Goal: Entertainment & Leisure: Consume media (video, audio)

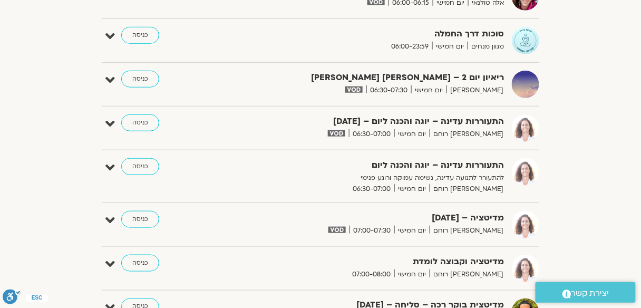
scroll to position [169, 0]
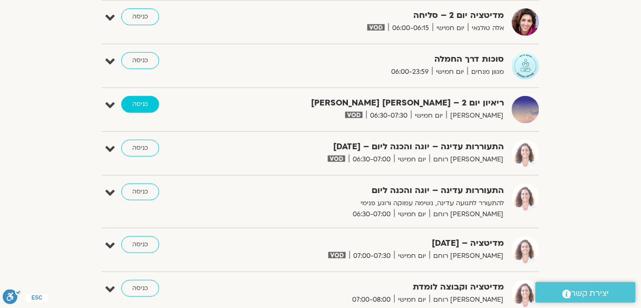
click at [140, 105] on link "כניסה" at bounding box center [140, 104] width 38 height 17
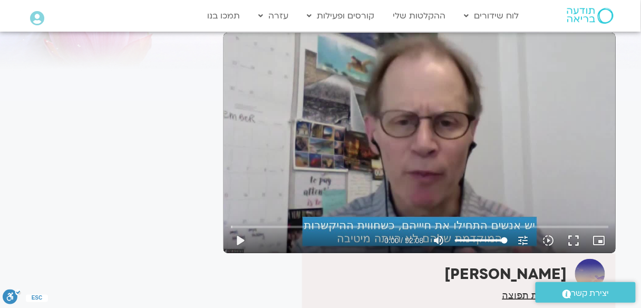
scroll to position [89, 0]
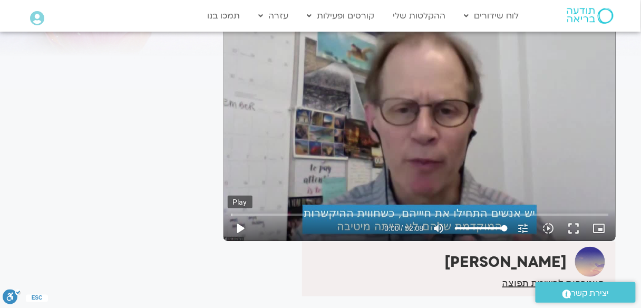
click at [244, 224] on button "play_arrow" at bounding box center [240, 228] width 25 height 25
type input "2.731991"
click at [592, 223] on button "picture_in_picture_alt Picture-in-Picture Off" at bounding box center [599, 228] width 25 height 25
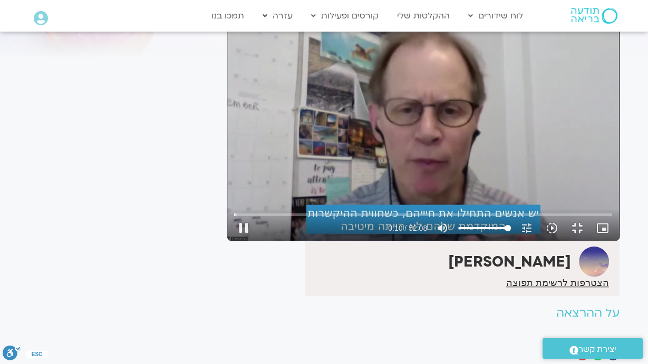
type input "10.696019"
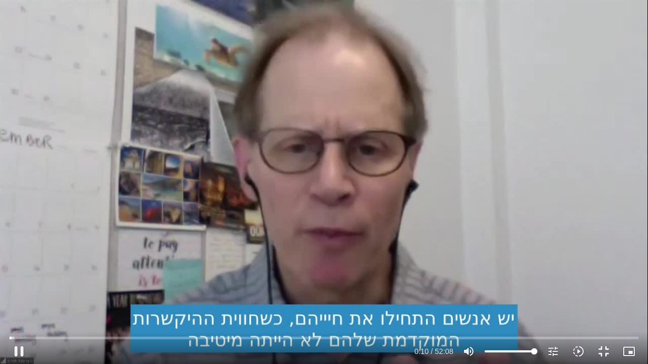
type input "26.5113636363636"
type input "10.829305"
type input "26.5113636363636"
click at [499, 352] on input "Volume" at bounding box center [511, 352] width 53 height 6
type input "12.756959"
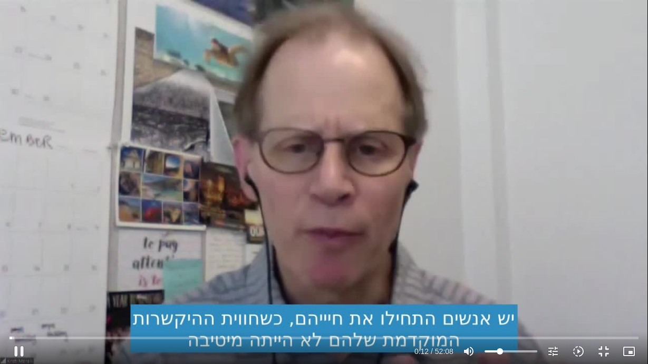
type input "24.3295454545455"
type input "12.840121"
type input "23.6022727272727"
type input "12.856936"
type input "22.8636363636364"
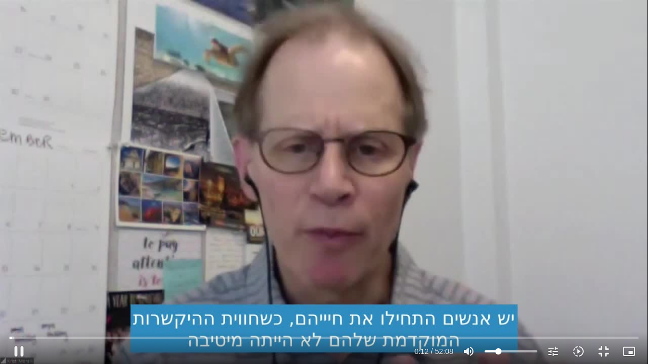
type input "12.873577"
type input "22.1477272727273"
type input "12.890409"
type input "21.4204545454545"
type input "12.906945"
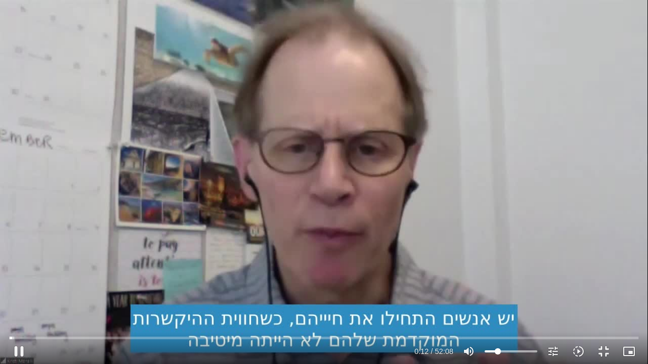
type input "19.9545454545455"
type input "12.92357"
type input "19.2386363636364"
type input "12.940098"
type input "18.5113636363636"
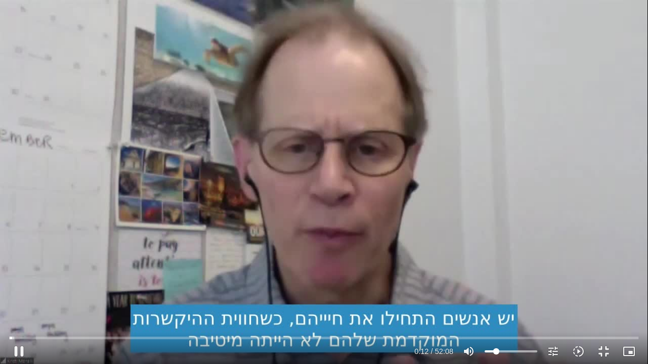
type input "13.174205"
type input "16.3295454545455"
type input "13.206886"
type input "15.6022727272727"
type input "13.223329"
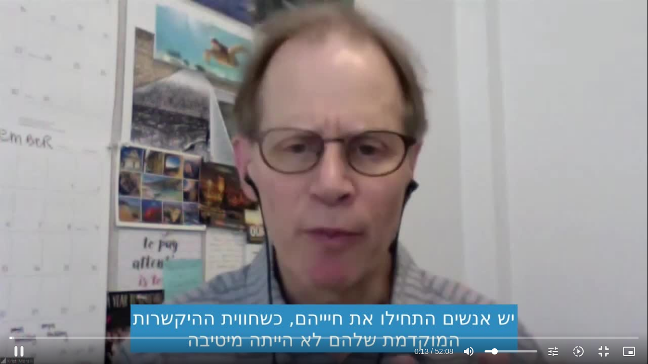
type input "14.1477272727273"
type input "13.239913"
type input "13.4204545454545"
type input "13.25666"
type input "12.6931818181818"
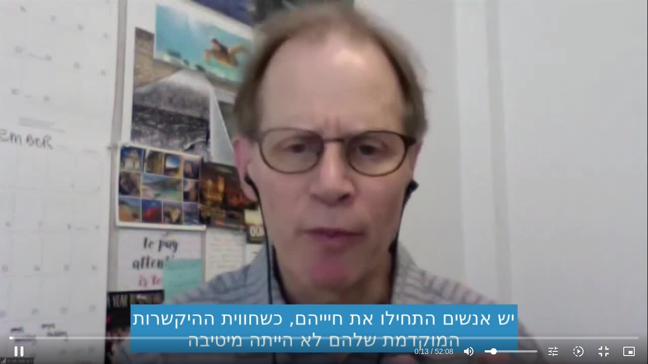
type input "13.27326"
type input "11.2386363636364"
type input "13.290118"
type input "9.78409090909091"
type input "13.306893"
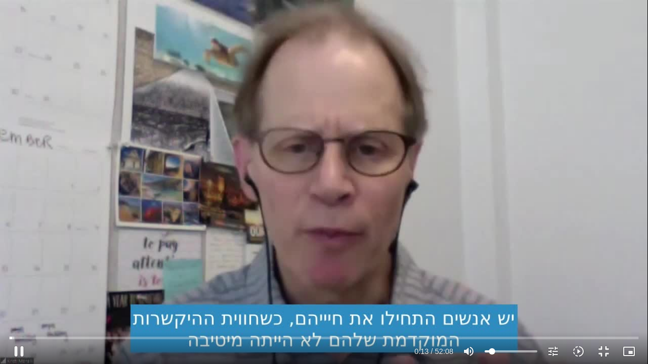
type input "9.05681818181818"
type input "13.323281"
type input "6.875"
type input "13.339979"
type input "6.14772727272727"
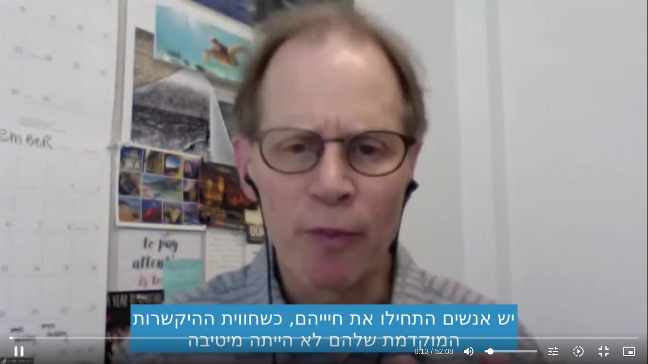
type input "13.423371"
type input "5.42045454545455"
type input "13.439711"
type input "1.77272727272727"
type input "13.456548"
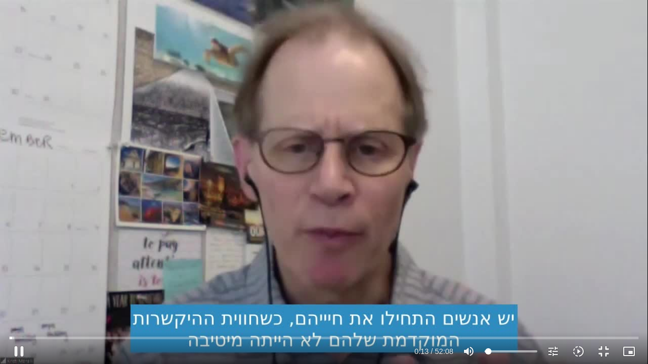
type input "0.329545454545455"
type input "13.473199"
type input "0"
type input "13.630444"
drag, startPoint x: 498, startPoint y: 352, endPoint x: 487, endPoint y: 357, distance: 12.5
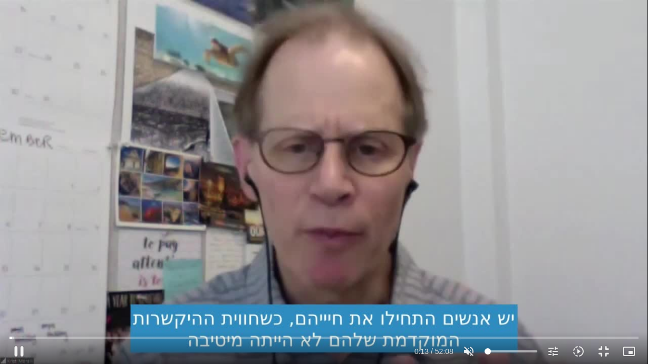
type input "0"
click at [487, 355] on input "Volume" at bounding box center [511, 352] width 53 height 6
click at [493, 132] on div "Skip Ad 49:39 pause 8:48 / 52:08 volume_off Unmute tune Resolution Auto 720p sl…" at bounding box center [324, 182] width 648 height 364
type input "528.265515"
